Goal: Information Seeking & Learning: Check status

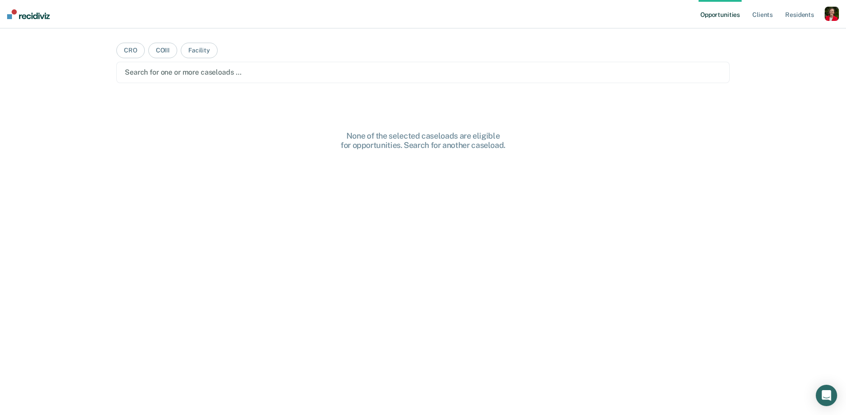
click at [831, 13] on div "button" at bounding box center [832, 14] width 14 height 14
click at [780, 32] on link "Profile" at bounding box center [796, 36] width 72 height 8
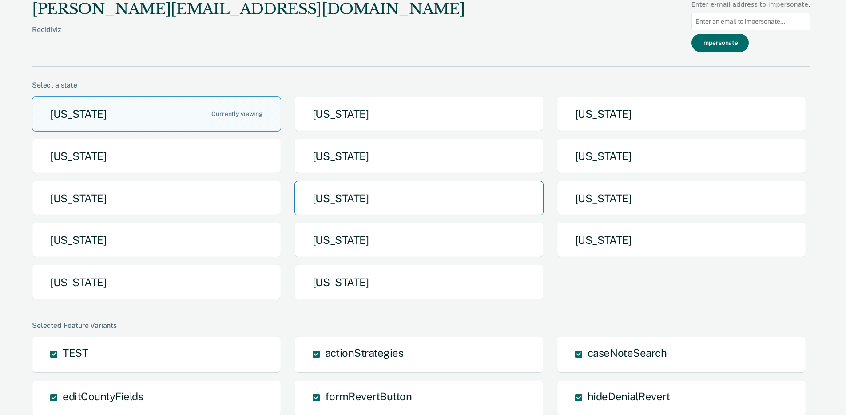
click at [470, 202] on button "Missouri" at bounding box center [418, 198] width 249 height 35
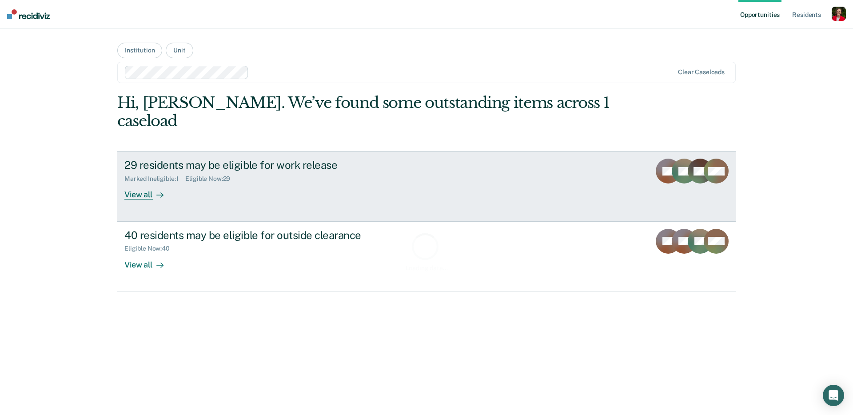
click at [238, 192] on link "29 residents may be eligible for work release Marked Ineligible : 1 Eligible No…" at bounding box center [426, 186] width 618 height 70
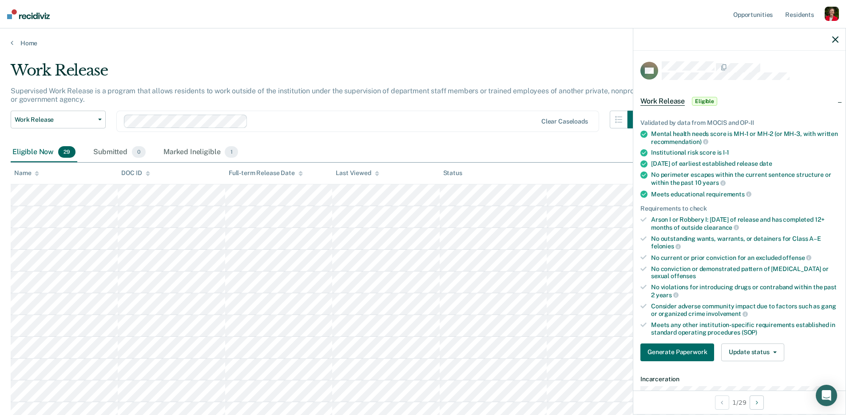
click at [26, 46] on link "Home" at bounding box center [423, 43] width 825 height 8
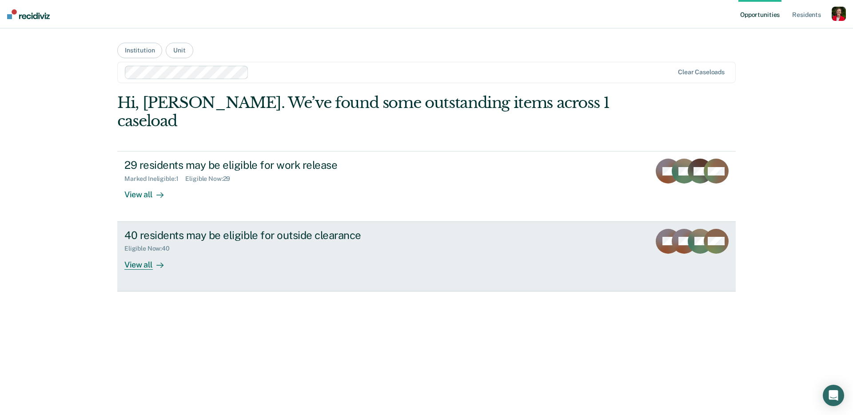
click at [234, 245] on div "40 residents may be eligible for outside clearance Eligible Now : 40 View all" at bounding box center [290, 249] width 333 height 41
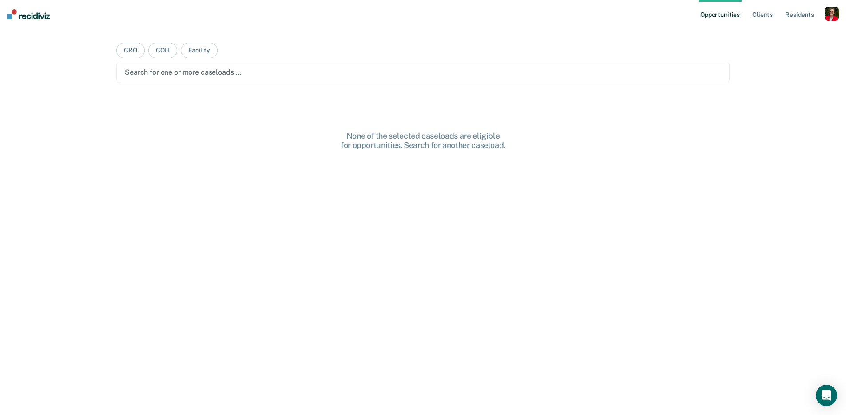
click at [832, 16] on div "button" at bounding box center [832, 14] width 14 height 14
click at [766, 34] on link "Profile" at bounding box center [796, 36] width 72 height 8
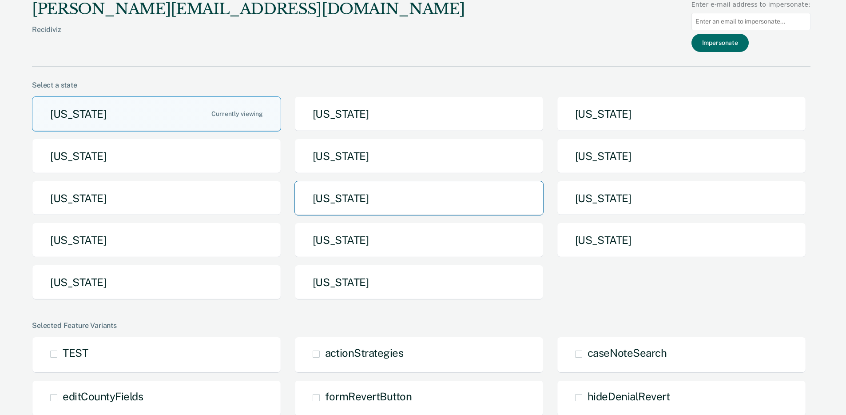
click at [375, 187] on button "Missouri" at bounding box center [418, 198] width 249 height 35
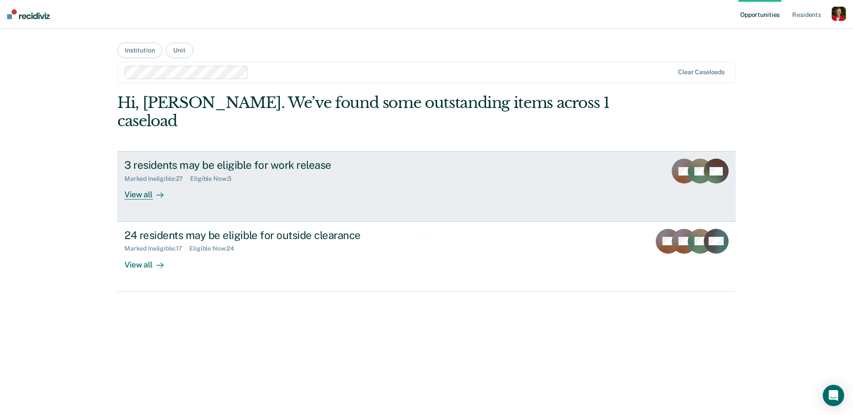
click at [190, 171] on div "3 residents may be eligible for work release Marked Ineligible : 27 Eligible No…" at bounding box center [290, 179] width 333 height 41
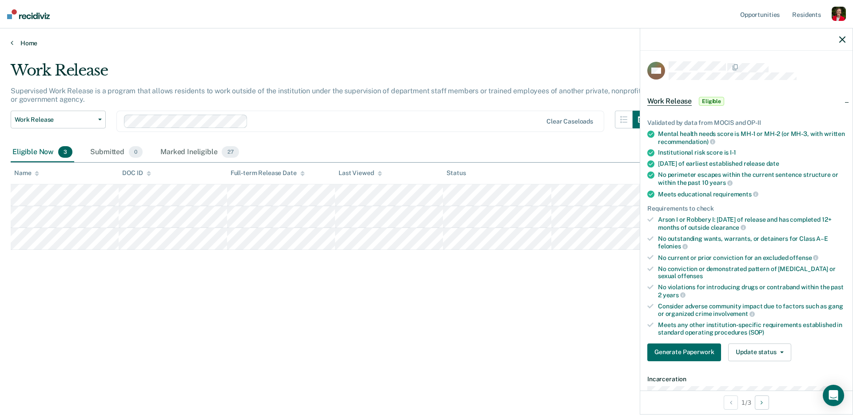
click at [33, 44] on link "Home" at bounding box center [426, 43] width 831 height 8
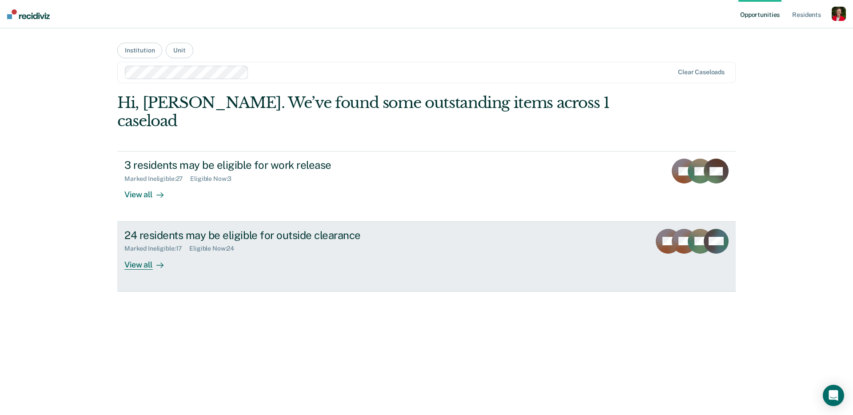
click at [266, 248] on div "24 residents may be eligible for outside clearance Marked Ineligible : 17 Eligi…" at bounding box center [290, 249] width 333 height 41
